Goal: Find specific page/section: Find specific page/section

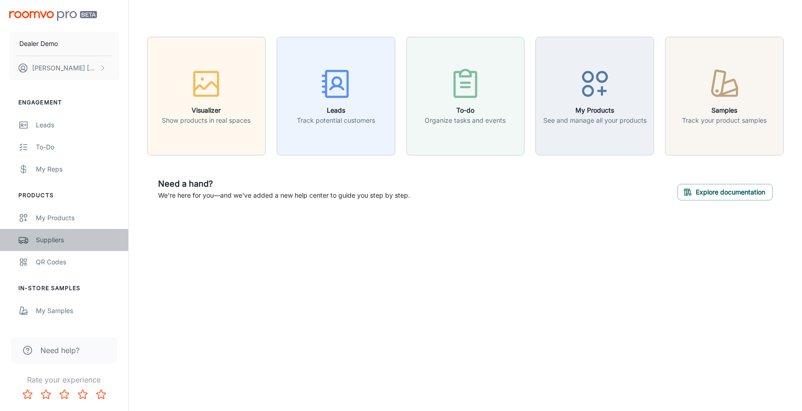
click at [48, 246] on link "Suppliers" at bounding box center [64, 240] width 128 height 22
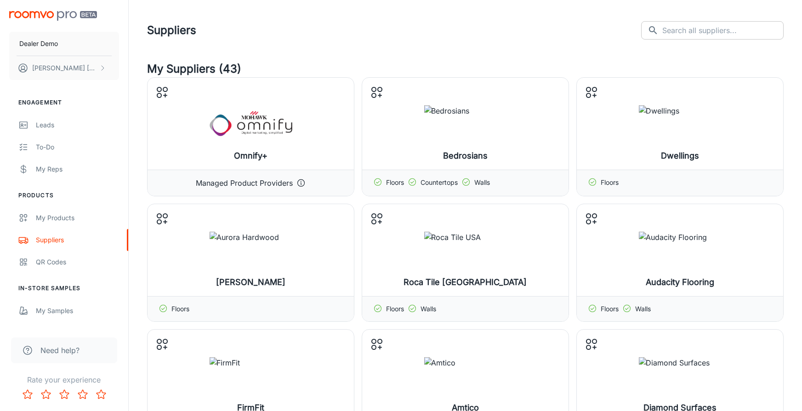
click at [672, 32] on input "text" at bounding box center [722, 30] width 121 height 18
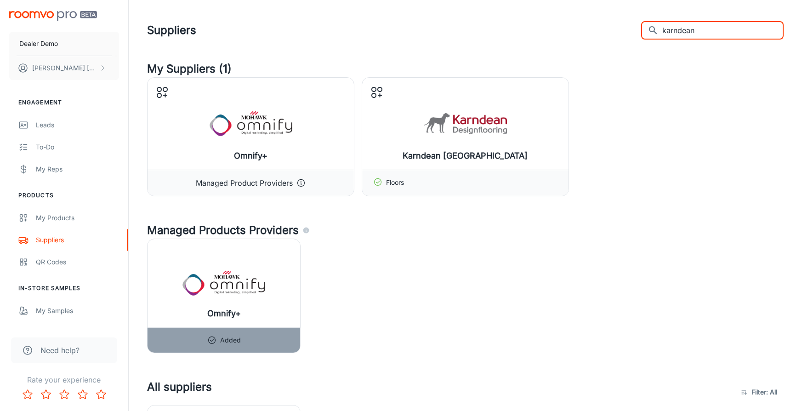
click at [692, 26] on input "karndean" at bounding box center [722, 30] width 121 height 18
click at [699, 33] on input "firmfit" at bounding box center [722, 30] width 121 height 18
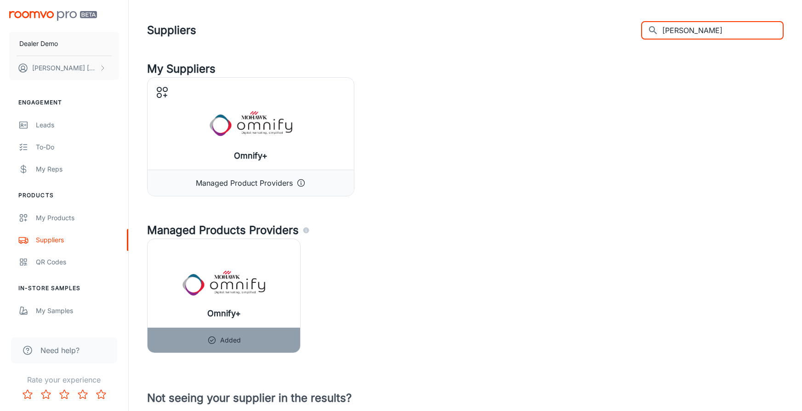
type input "[PERSON_NAME]"
